Goal: Find specific page/section: Find specific page/section

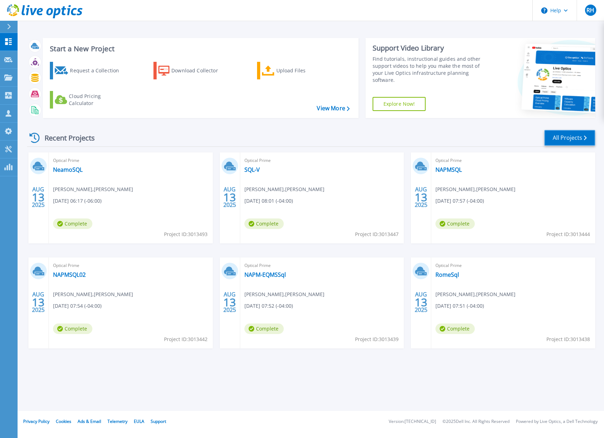
click at [571, 137] on link "All Projects" at bounding box center [570, 138] width 51 height 16
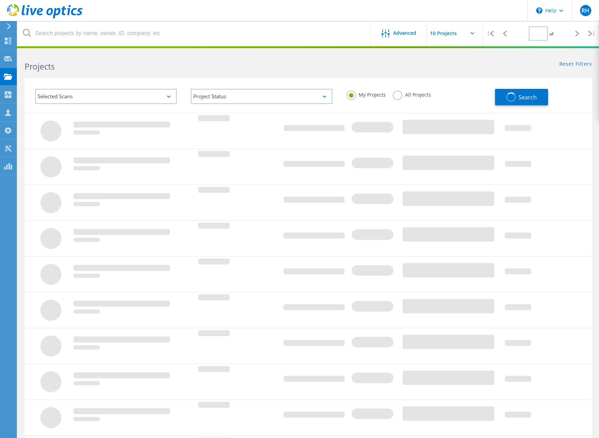
type input "1"
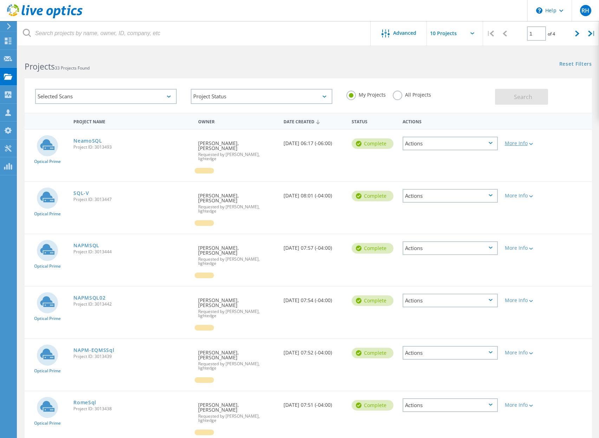
click at [519, 143] on div "More Info" at bounding box center [524, 143] width 38 height 5
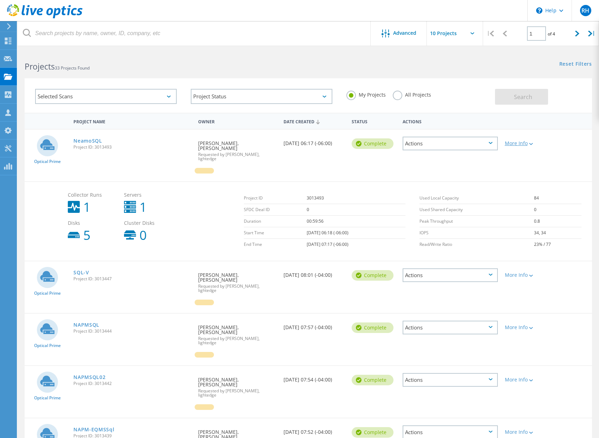
click at [519, 143] on div "More Info" at bounding box center [524, 143] width 38 height 5
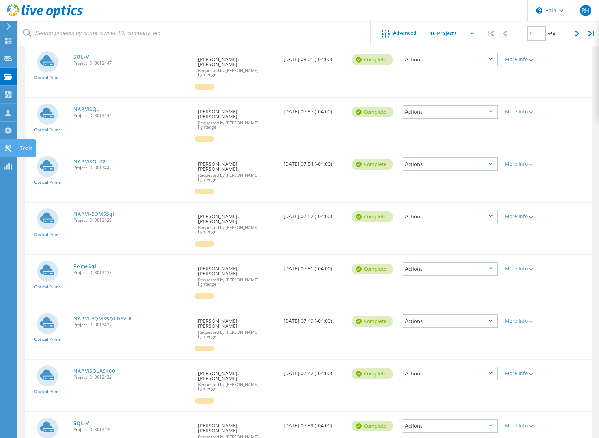
scroll to position [183, 0]
